Goal: Task Accomplishment & Management: Manage account settings

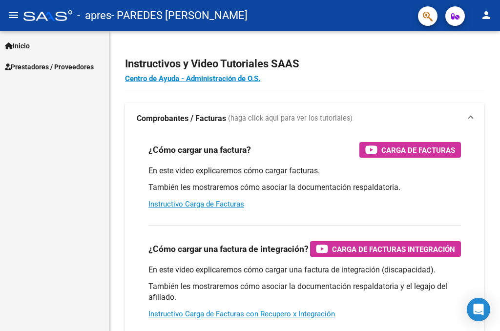
click at [56, 77] on link "Prestadores / Proveedores" at bounding box center [54, 66] width 109 height 21
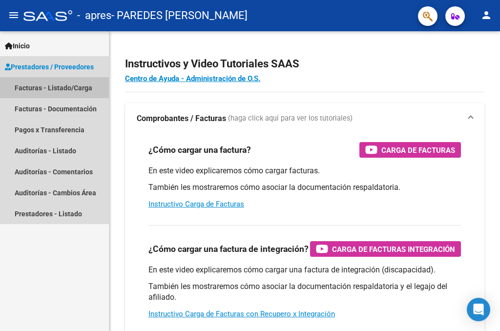
click at [61, 95] on link "Facturas - Listado/Carga" at bounding box center [54, 87] width 109 height 21
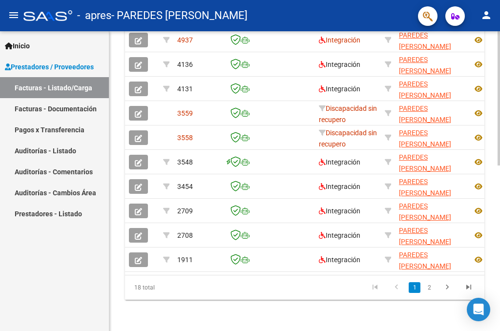
scroll to position [332, 0]
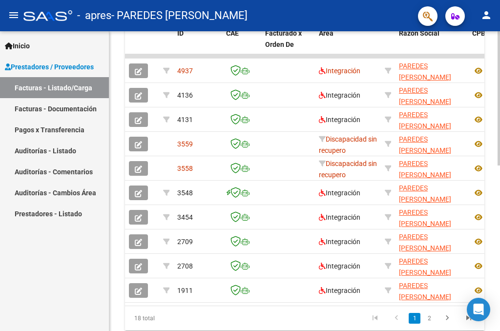
click at [500, 166] on div at bounding box center [499, 98] width 2 height 134
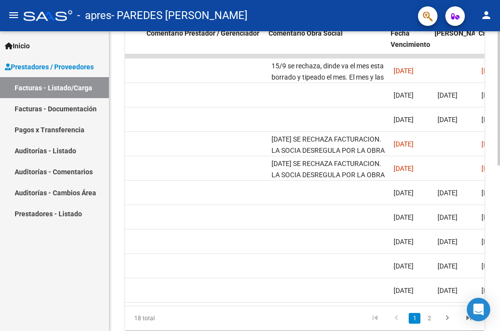
scroll to position [0, 1412]
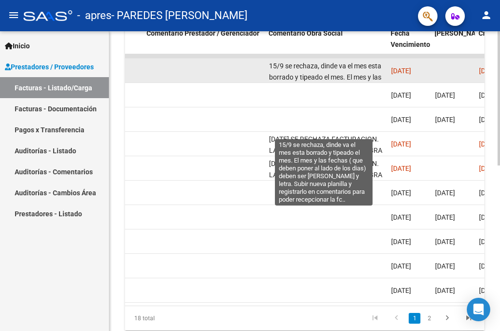
click at [313, 72] on span "15/9 se rechaza, dinde va el mes esta borrado y tipeado el mes. El mes y las fe…" at bounding box center [326, 99] width 114 height 75
click at [328, 63] on span "15/9 se rechaza, dinde va el mes esta borrado y tipeado el mes. El mes y las fe…" at bounding box center [326, 99] width 114 height 75
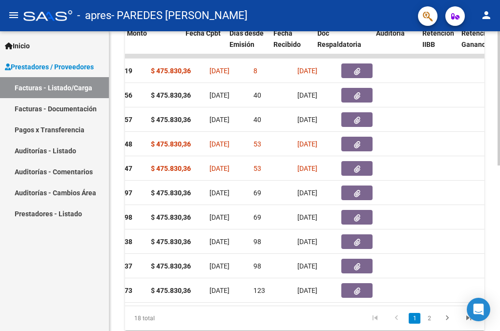
scroll to position [0, 417]
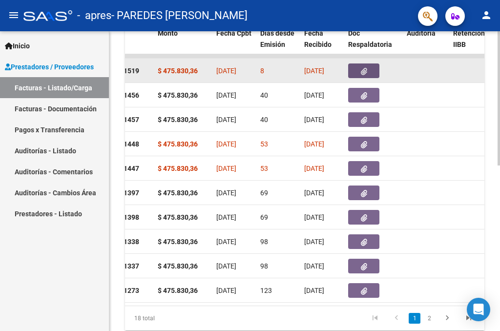
click at [360, 66] on button "button" at bounding box center [363, 71] width 31 height 15
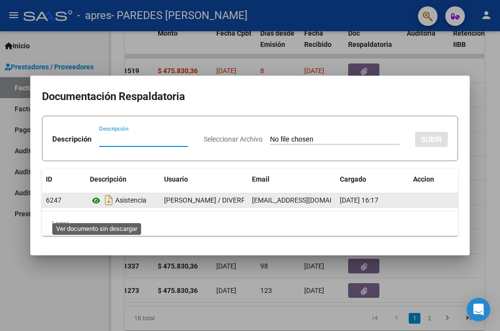
click at [96, 207] on icon at bounding box center [96, 201] width 13 height 12
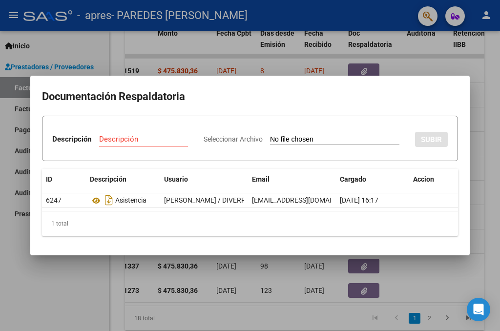
click at [478, 117] on div at bounding box center [250, 165] width 500 height 331
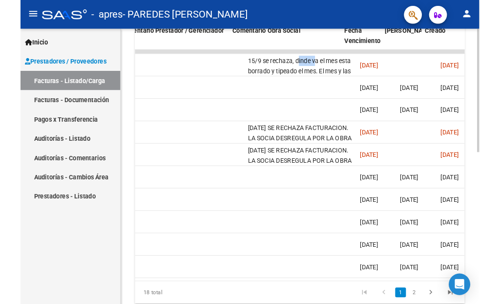
scroll to position [0, 1529]
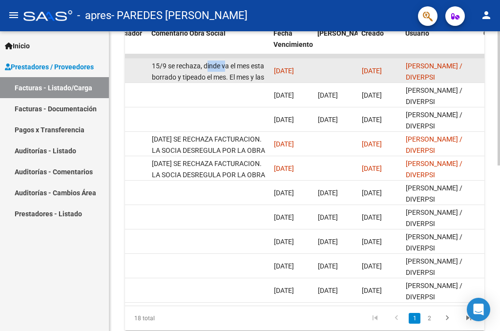
click at [240, 70] on div "15/9 se rechaza, dinde va el mes esta borrado y tipeado el mes. El mes y las fe…" at bounding box center [209, 71] width 114 height 21
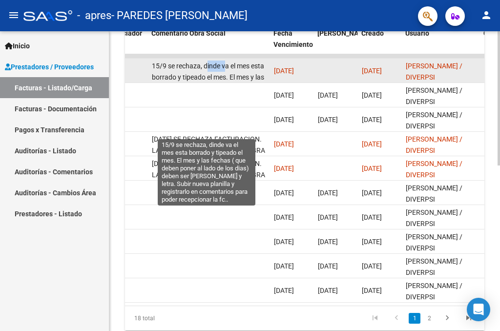
click at [216, 74] on span "15/9 se rechaza, dinde va el mes esta borrado y tipeado el mes. El mes y las fe…" at bounding box center [209, 99] width 114 height 75
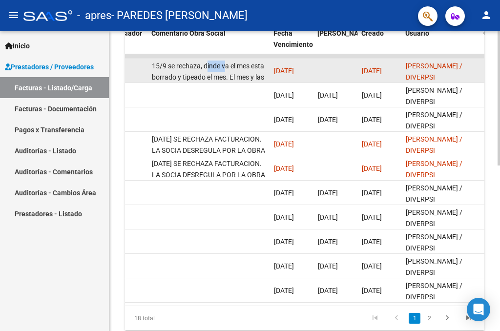
click at [211, 75] on span "15/9 se rechaza, dinde va el mes esta borrado y tipeado el mes. El mes y las fe…" at bounding box center [209, 99] width 114 height 75
